Goal: Information Seeking & Learning: Learn about a topic

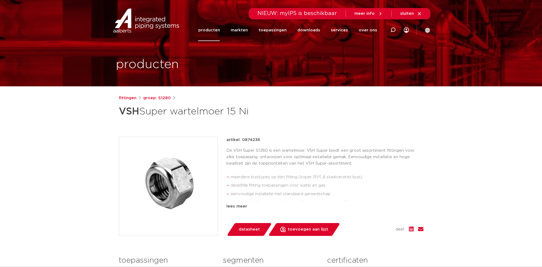
drag, startPoint x: 301, startPoint y: 115, endPoint x: 298, endPoint y: 115, distance: 3.6
click at [300, 115] on h1 "VSH Super wartelmoer 15 Ni" at bounding box center [219, 111] width 201 height 16
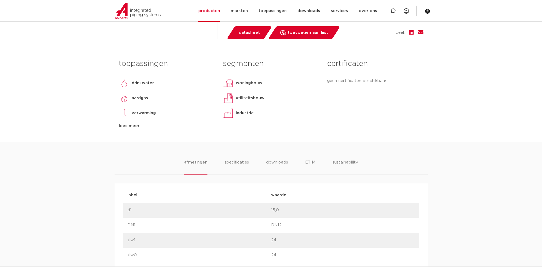
scroll to position [187, 0]
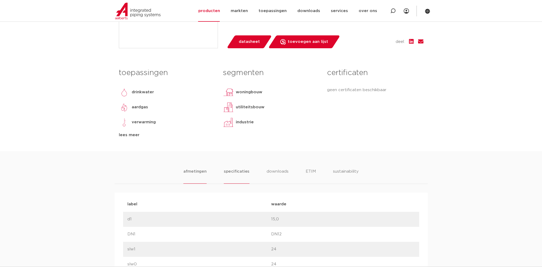
click at [231, 172] on li "specificaties" at bounding box center [237, 175] width 26 height 15
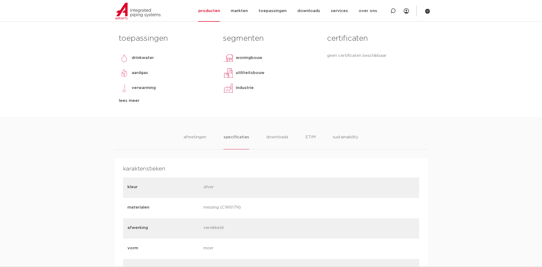
scroll to position [211, 0]
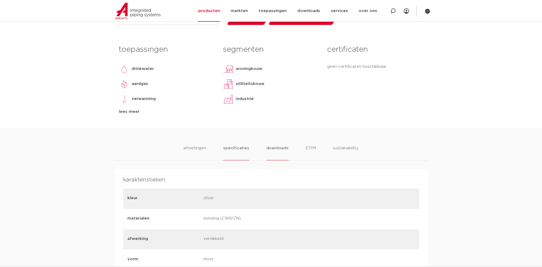
click at [274, 149] on li "downloads" at bounding box center [277, 152] width 22 height 15
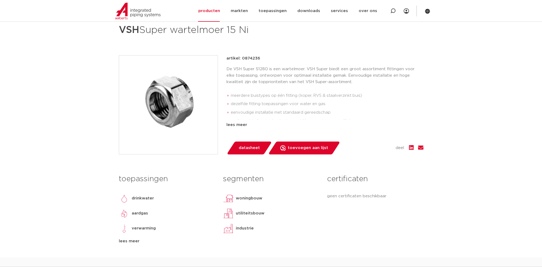
scroll to position [77, 0]
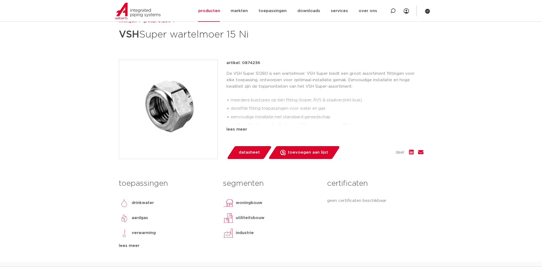
click at [252, 151] on span "datasheet" at bounding box center [249, 152] width 21 height 9
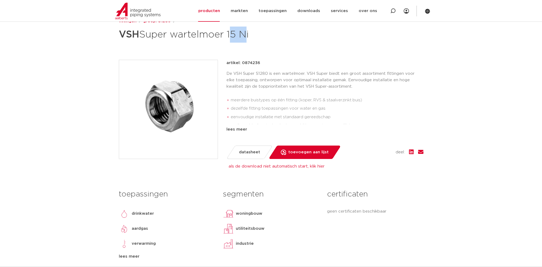
drag, startPoint x: 231, startPoint y: 39, endPoint x: 244, endPoint y: 38, distance: 12.3
click at [244, 38] on h1 "VSH Super wartelmoer 15 Ni" at bounding box center [219, 35] width 201 height 16
drag, startPoint x: 244, startPoint y: 38, endPoint x: 255, endPoint y: 60, distance: 24.9
click at [256, 59] on div "fittingen groep: S1280 VSH Super wartelmoer 15 Ni" at bounding box center [271, 145] width 313 height 254
click at [255, 62] on p "artikel: 0874236" at bounding box center [243, 63] width 34 height 6
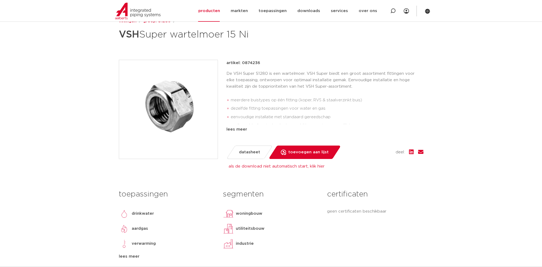
click at [255, 62] on p "artikel: 0874236" at bounding box center [243, 63] width 34 height 6
copy p "0874236"
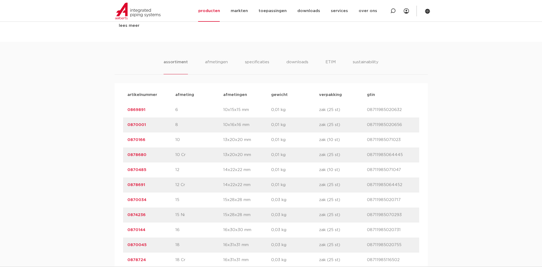
scroll to position [321, 0]
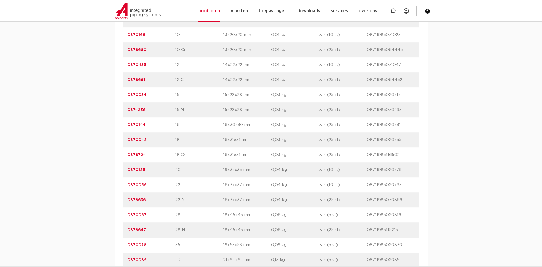
drag, startPoint x: 79, startPoint y: 145, endPoint x: 69, endPoint y: 118, distance: 28.3
click at [69, 118] on div "assortiment afmetingen specificaties downloads ETIM sustainability assortiment …" at bounding box center [271, 112] width 542 height 350
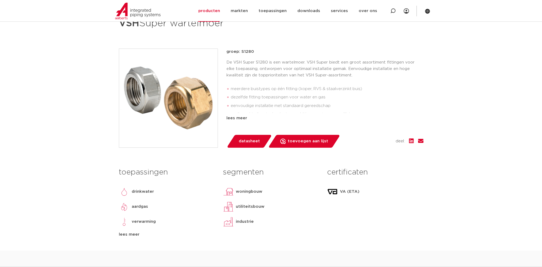
scroll to position [80, 0]
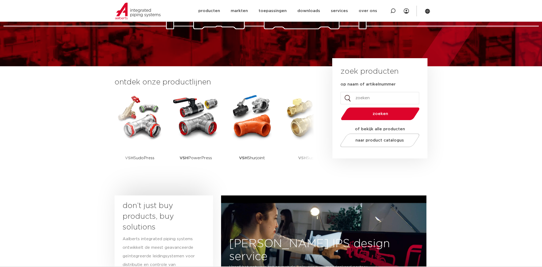
scroll to position [107, 0]
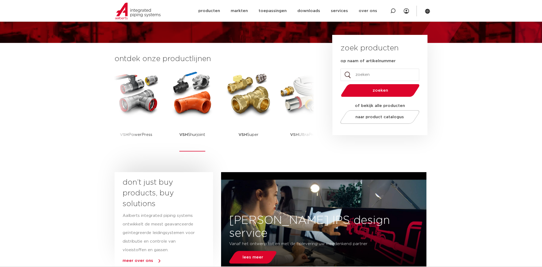
click at [213, 105] on img at bounding box center [192, 94] width 48 height 48
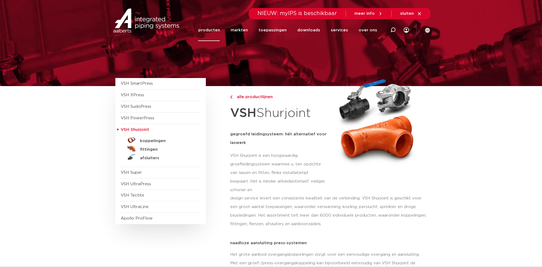
scroll to position [27, 0]
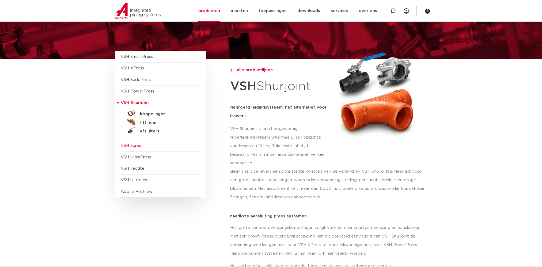
click at [136, 146] on span "VSH Super" at bounding box center [131, 145] width 21 height 4
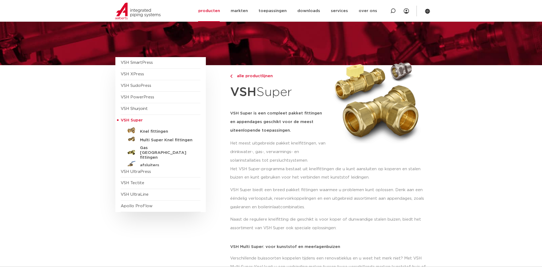
scroll to position [54, 0]
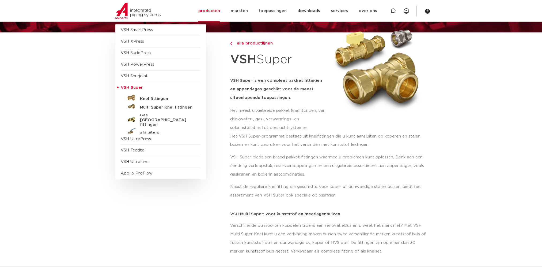
click at [381, 156] on p "VSH Super biedt een breed pakket fittingen waarmee u problemen kunt oplossen. D…" at bounding box center [328, 166] width 197 height 26
click at [350, 125] on div at bounding box center [377, 80] width 94 height 91
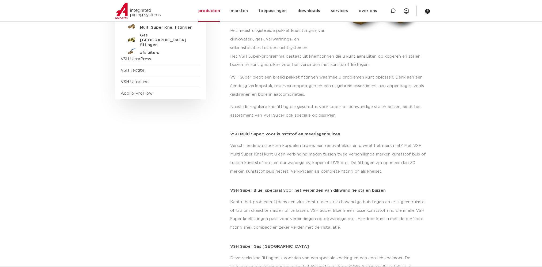
scroll to position [134, 0]
drag, startPoint x: 234, startPoint y: 133, endPoint x: 275, endPoint y: 133, distance: 41.0
click at [275, 133] on p "VSH Multi Super: voor kunststof en meerlagenbuizen" at bounding box center [328, 133] width 197 height 4
drag, startPoint x: 234, startPoint y: 187, endPoint x: 262, endPoint y: 187, distance: 27.6
click at [262, 188] on p "VSH Super Blue: speciaal voor het verbinden van dikwandige stalen buizen" at bounding box center [328, 190] width 197 height 4
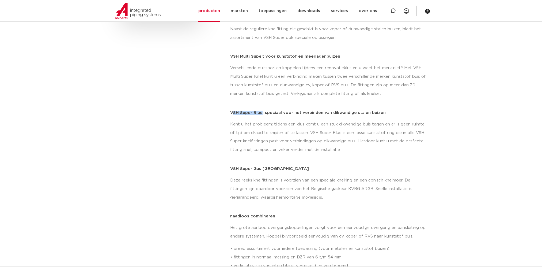
scroll to position [214, 0]
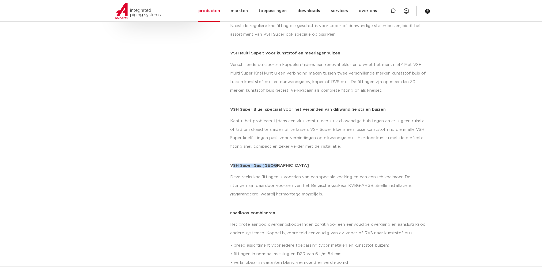
drag, startPoint x: 233, startPoint y: 165, endPoint x: 273, endPoint y: 165, distance: 40.2
click at [273, 165] on p "VSH Super Gas [GEOGRAPHIC_DATA]" at bounding box center [328, 165] width 197 height 4
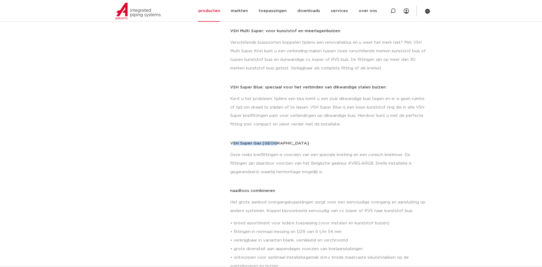
scroll to position [294, 0]
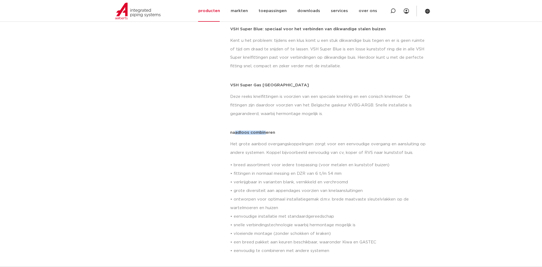
drag, startPoint x: 235, startPoint y: 133, endPoint x: 266, endPoint y: 131, distance: 31.1
click at [266, 131] on p "naadloos combineren" at bounding box center [328, 132] width 197 height 4
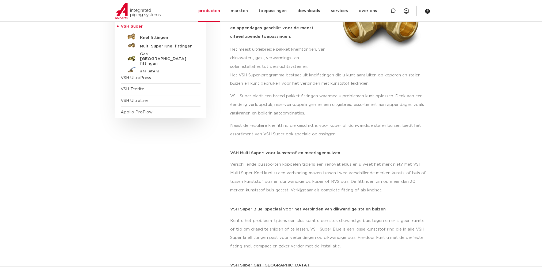
scroll to position [107, 0]
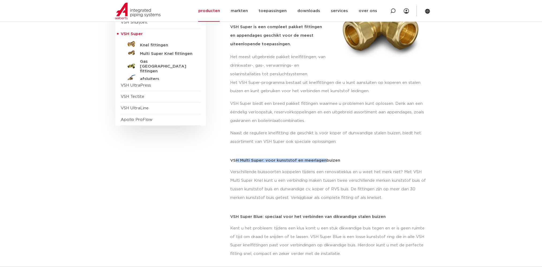
drag, startPoint x: 235, startPoint y: 161, endPoint x: 322, endPoint y: 157, distance: 87.6
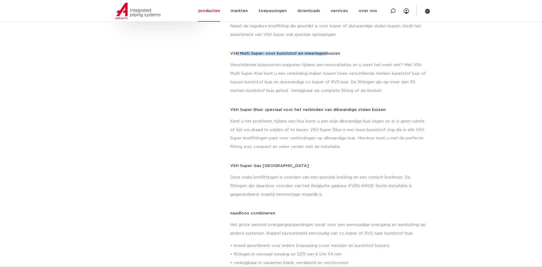
scroll to position [214, 0]
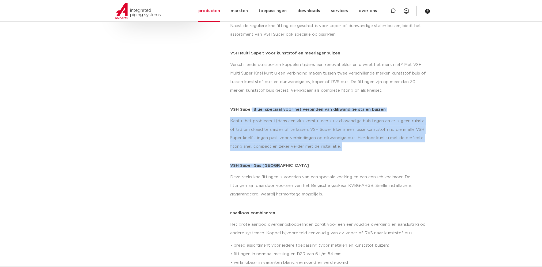
drag, startPoint x: 252, startPoint y: 107, endPoint x: 348, endPoint y: 160, distance: 109.9
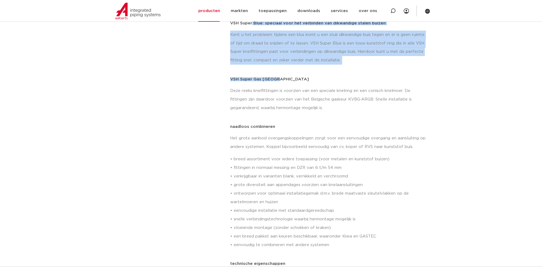
scroll to position [294, 0]
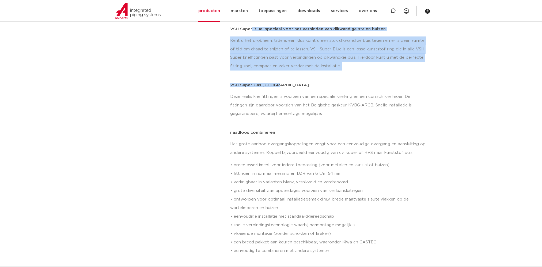
click at [259, 89] on div "VSH Super Gas [GEOGRAPHIC_DATA] Deze reeks knelfittingen is voorzien van een sp…" at bounding box center [328, 102] width 197 height 39
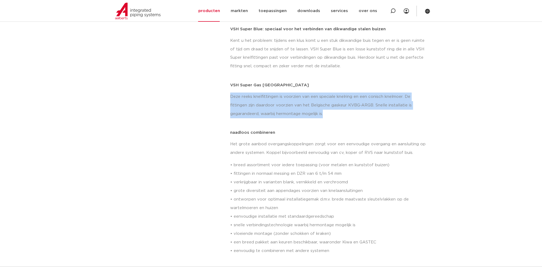
drag, startPoint x: 230, startPoint y: 98, endPoint x: 398, endPoint y: 110, distance: 168.6
click at [398, 110] on p "Deze reeks knelfittingen is voorzien van een speciale knelring en een conisch k…" at bounding box center [328, 105] width 197 height 26
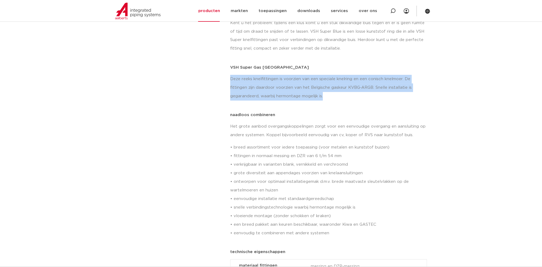
scroll to position [321, 0]
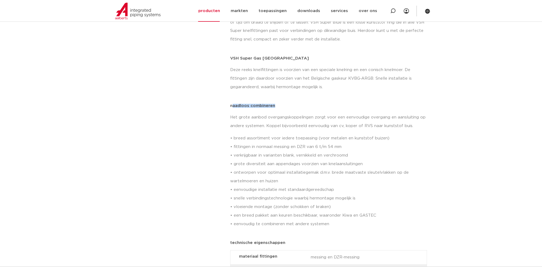
drag, startPoint x: 232, startPoint y: 105, endPoint x: 279, endPoint y: 104, distance: 47.7
click at [279, 104] on p "naadloos combineren" at bounding box center [328, 106] width 197 height 4
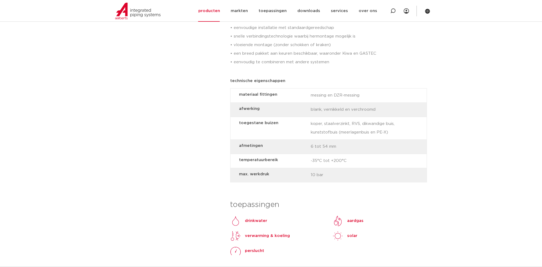
scroll to position [482, 0]
drag, startPoint x: 256, startPoint y: 82, endPoint x: 281, endPoint y: 82, distance: 24.6
click at [281, 82] on p "technische eigenschappen" at bounding box center [328, 82] width 197 height 4
drag, startPoint x: 281, startPoint y: 82, endPoint x: 266, endPoint y: 103, distance: 25.0
click at [266, 103] on div "materiaal fittingen messing en DZR-messing" at bounding box center [328, 96] width 196 height 14
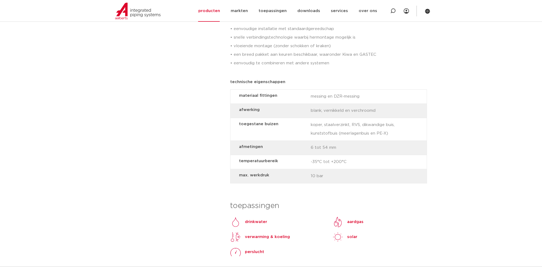
drag, startPoint x: 241, startPoint y: 93, endPoint x: 360, endPoint y: 97, distance: 118.6
click at [360, 97] on div "materiaal fittingen messing en DZR-messing" at bounding box center [328, 96] width 196 height 14
click at [326, 99] on div "materiaal fittingen messing en DZR-messing" at bounding box center [328, 96] width 196 height 14
click at [321, 98] on div "materiaal fittingen messing en DZR-messing" at bounding box center [328, 96] width 196 height 14
drag, startPoint x: 314, startPoint y: 97, endPoint x: 357, endPoint y: 97, distance: 42.6
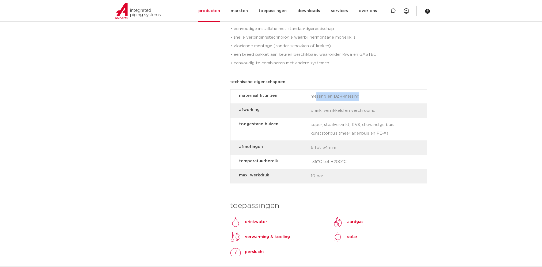
click at [357, 97] on div "materiaal fittingen messing en DZR-messing" at bounding box center [328, 96] width 196 height 14
click at [248, 112] on strong "afwerking" at bounding box center [272, 109] width 67 height 7
drag, startPoint x: 311, startPoint y: 111, endPoint x: 374, endPoint y: 111, distance: 62.6
click at [374, 111] on div "afwerking blank, vernikkeld en verchroomd" at bounding box center [328, 111] width 196 height 14
click at [326, 131] on div "toegestane buizen koper, staalverzinkt, RVS, dikwandige buis, kunststofbuis (me…" at bounding box center [328, 129] width 196 height 23
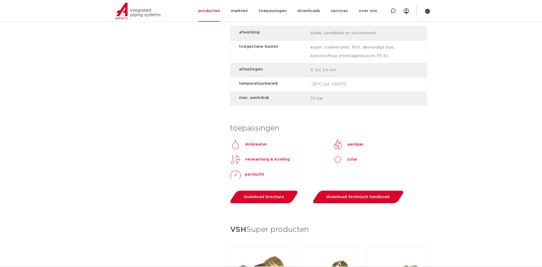
scroll to position [562, 0]
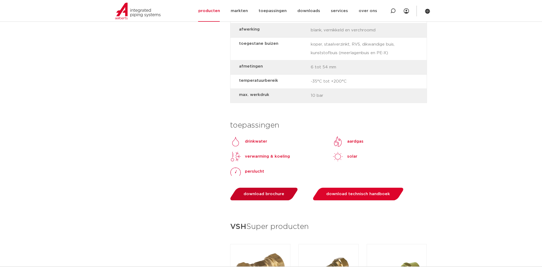
click at [269, 196] on link "download brochure" at bounding box center [264, 193] width 70 height 13
drag, startPoint x: 362, startPoint y: 181, endPoint x: 364, endPoint y: 186, distance: 5.3
click at [362, 182] on div "toepassingen drinkwater aardgas verwarming & koeling solar perslucht download b…" at bounding box center [328, 157] width 197 height 92
click at [362, 194] on span "download technisch handboek" at bounding box center [358, 194] width 64 height 4
